Goal: Find specific page/section: Locate a particular part of the current website

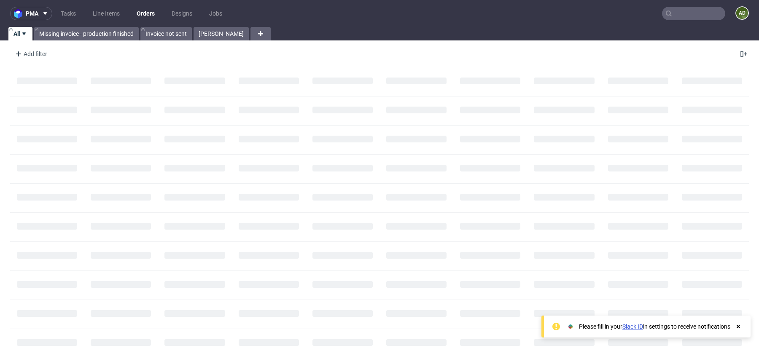
click at [691, 14] on input "text" at bounding box center [693, 13] width 63 height 13
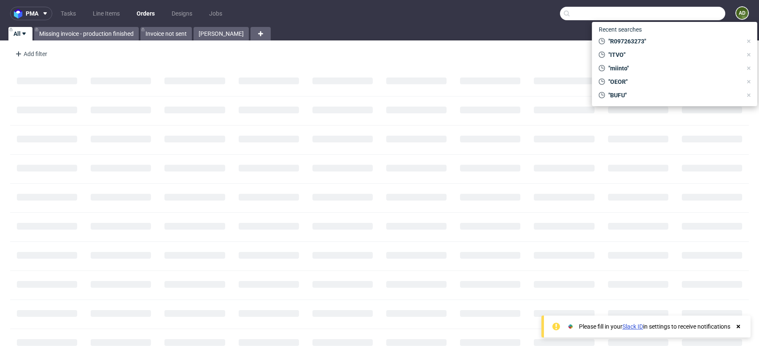
paste input "QTUH"
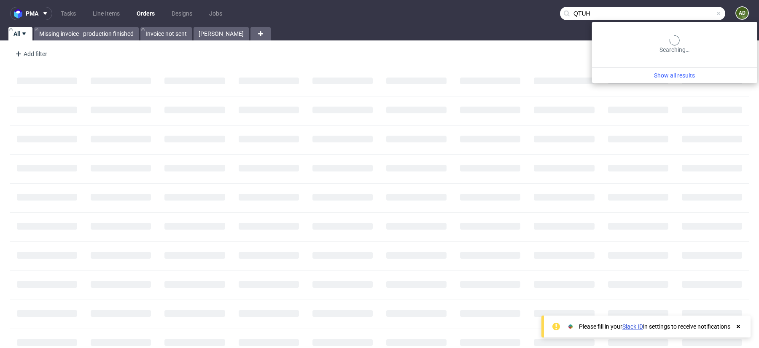
type input "QTUH"
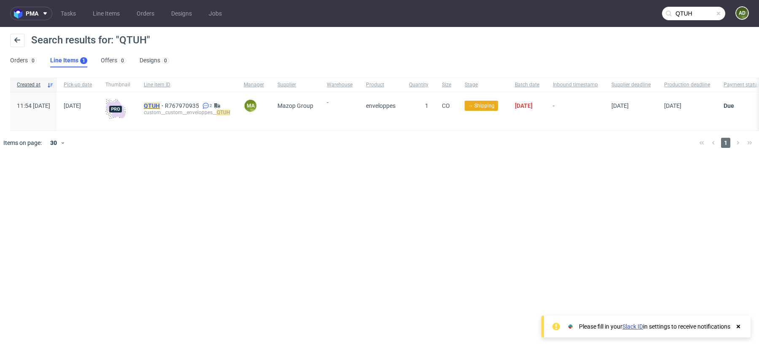
click at [160, 108] on mark "QTUH" at bounding box center [152, 105] width 16 height 7
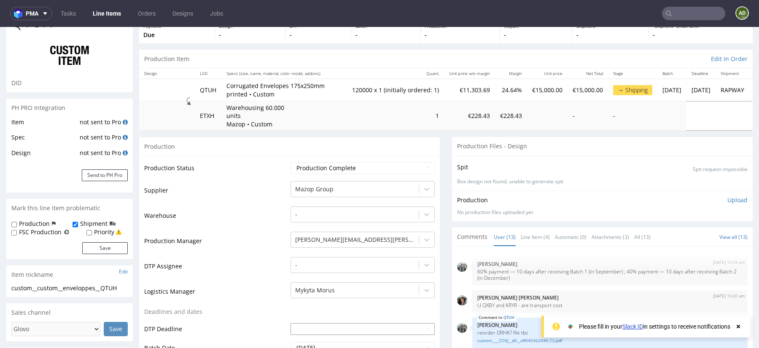
scroll to position [43, 0]
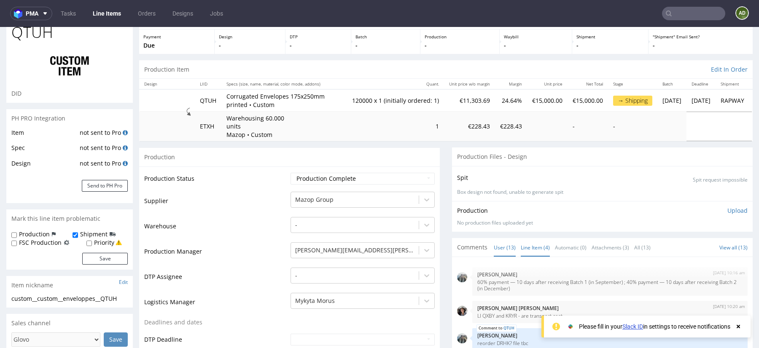
click at [521, 249] on link "Line Item (4)" at bounding box center [535, 248] width 29 height 18
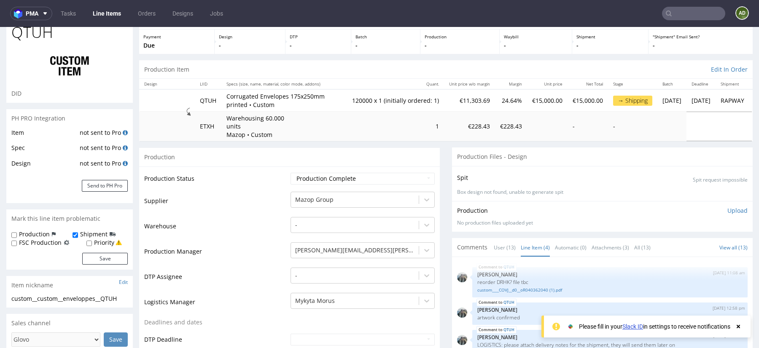
click at [528, 248] on link "Line Item (4)" at bounding box center [535, 248] width 29 height 18
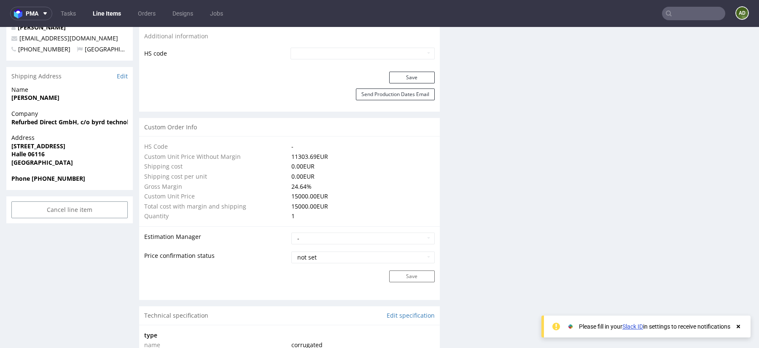
scroll to position [0, 0]
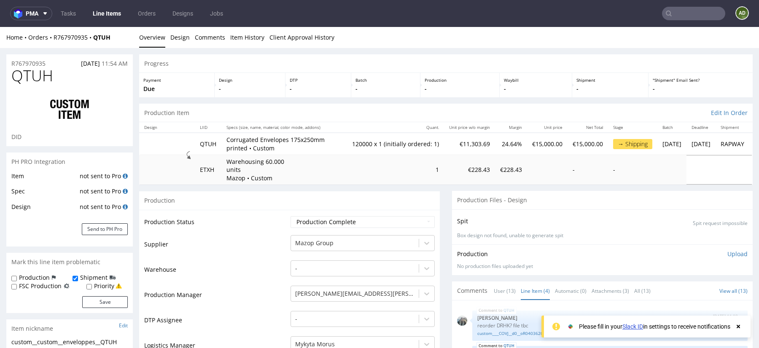
click at [206, 144] on td "QTUH" at bounding box center [208, 144] width 27 height 22
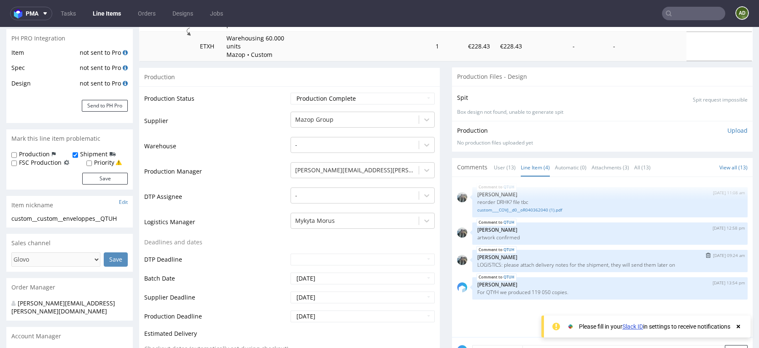
scroll to position [117, 0]
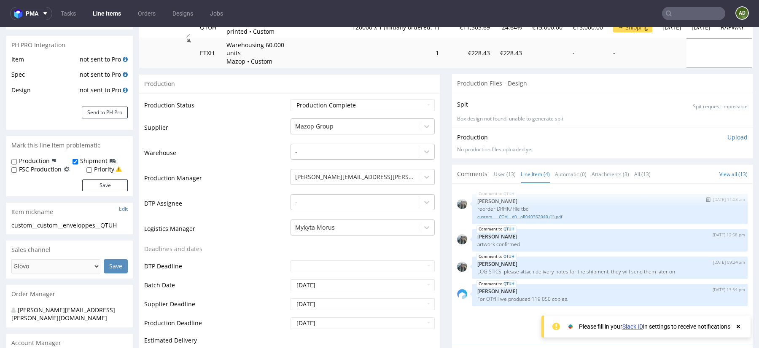
click at [547, 215] on link "custom____COVJ__d0__oR040362040 (1).pdf" at bounding box center [609, 217] width 265 height 6
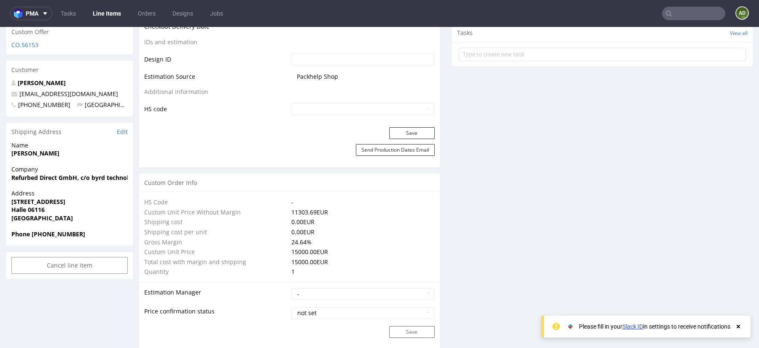
scroll to position [0, 0]
